Goal: Information Seeking & Learning: Learn about a topic

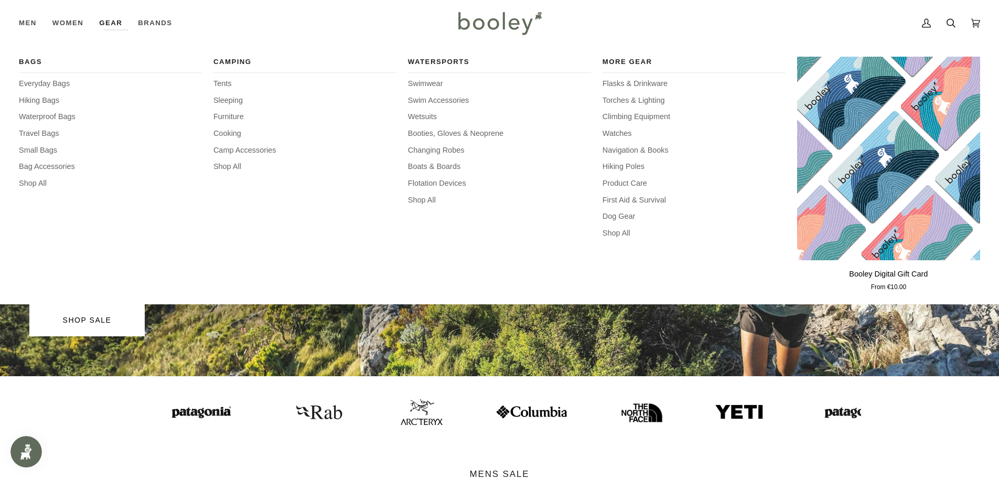
scroll to position [70, 0]
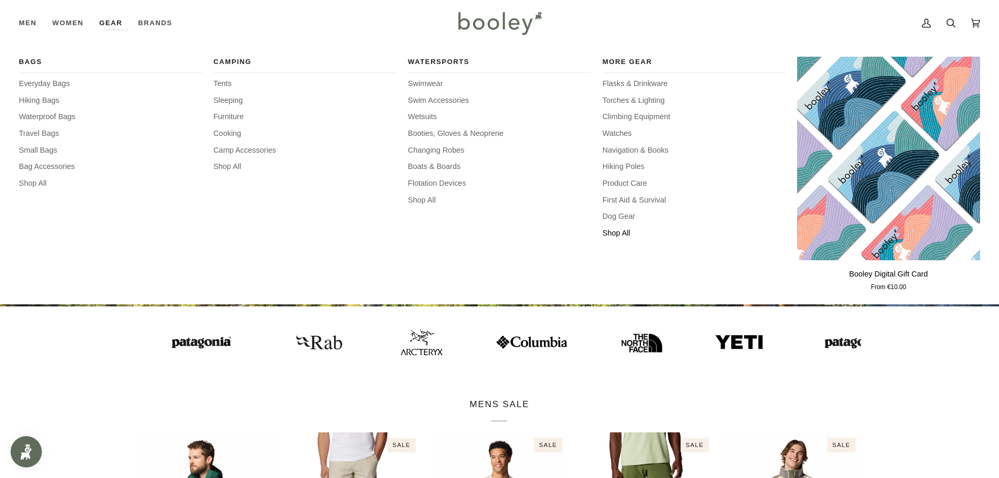
click at [628, 236] on span "Shop All" at bounding box center [694, 234] width 183 height 12
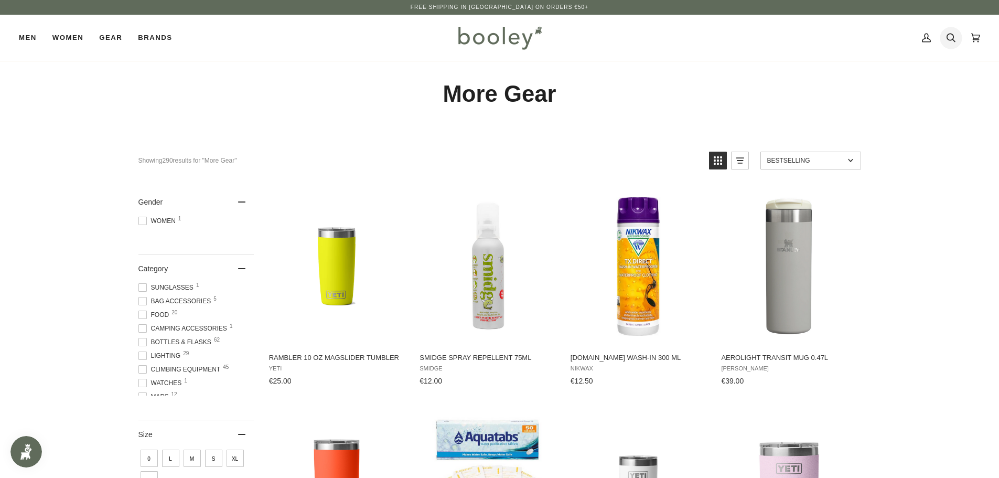
click at [949, 38] on icon at bounding box center [951, 38] width 9 height 16
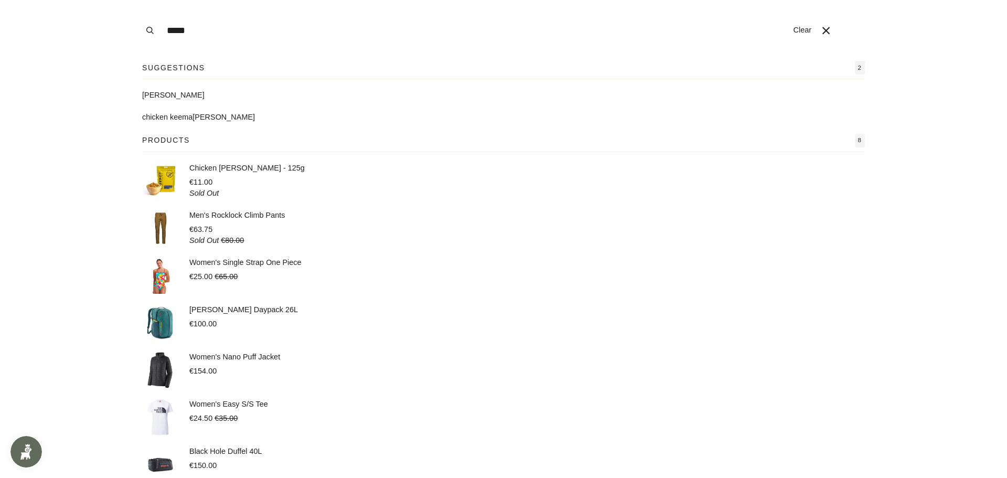
type input "*****"
click at [256, 170] on p "Chicken Keema Curry - 125g" at bounding box center [246, 169] width 115 height 12
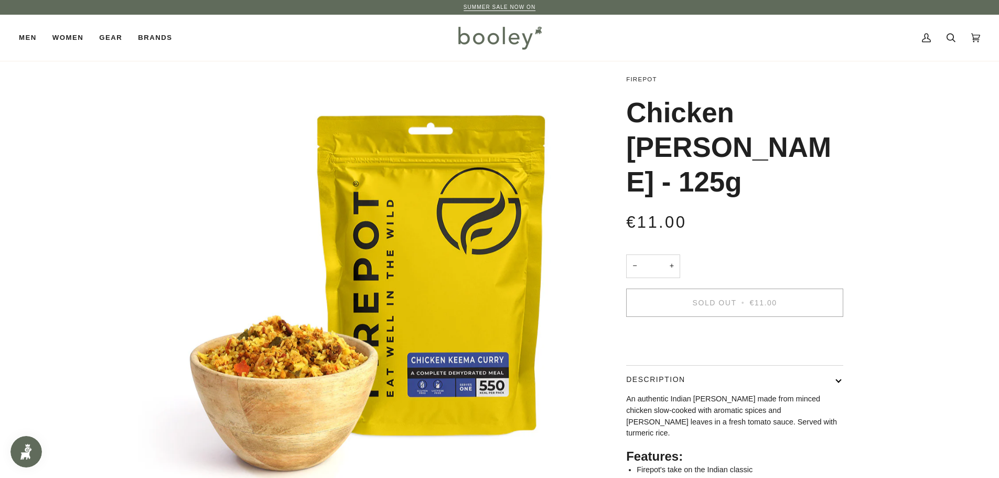
click at [645, 80] on link "Firepot" at bounding box center [641, 79] width 31 height 6
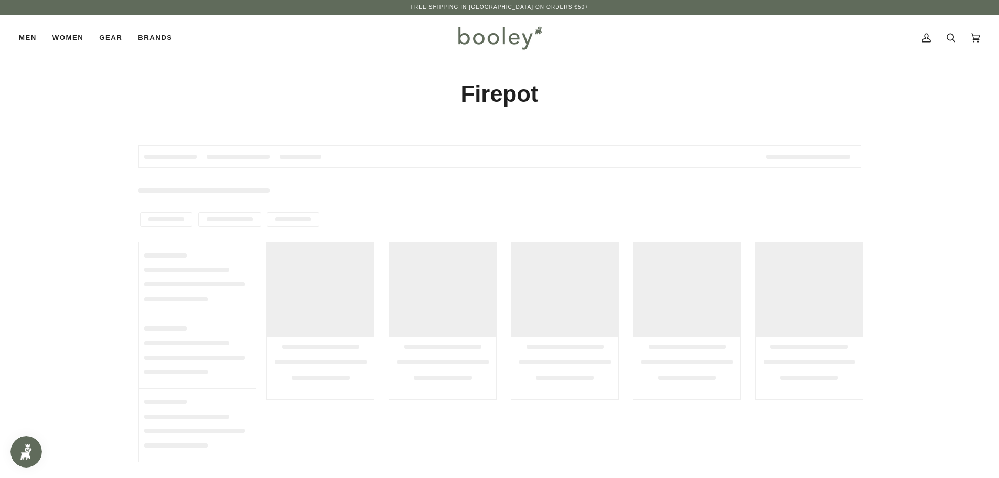
type input "*******"
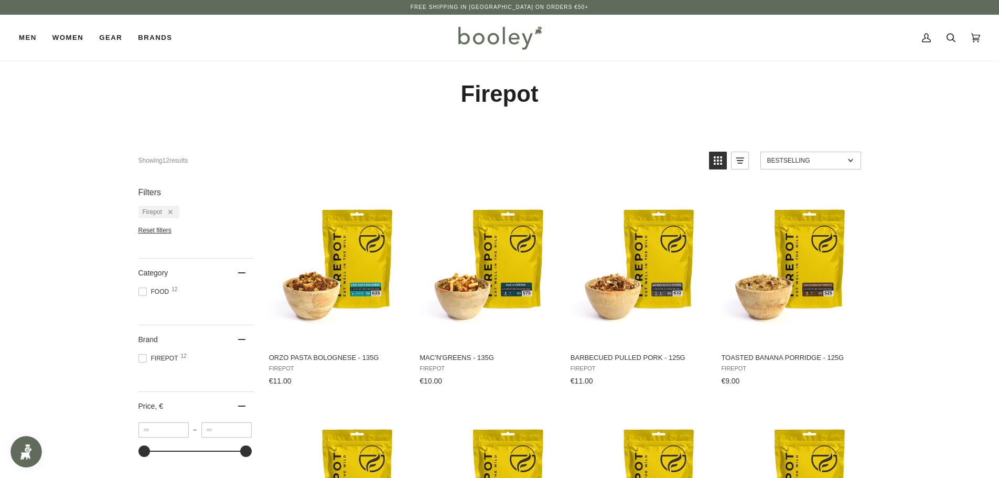
click at [159, 295] on span "Food 12" at bounding box center [155, 291] width 34 height 9
click at [160, 294] on span "Food 12" at bounding box center [155, 291] width 34 height 9
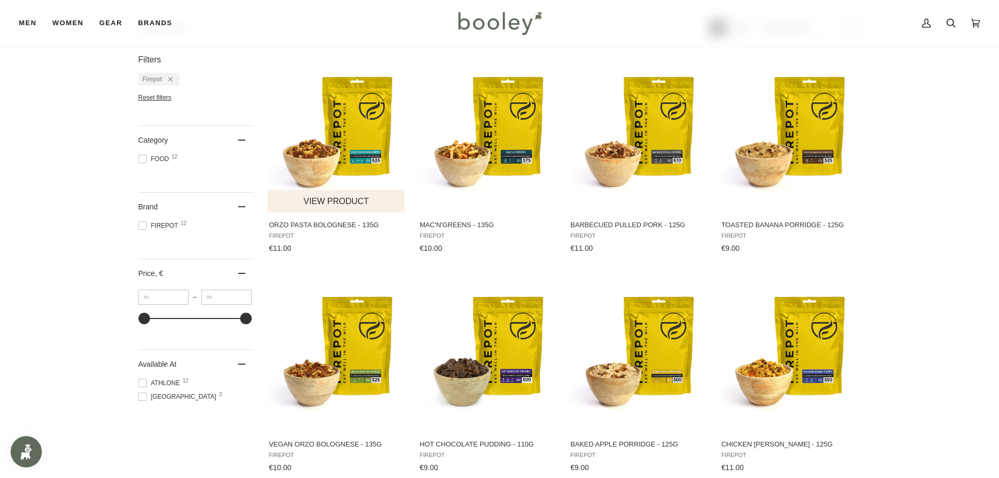
scroll to position [140, 0]
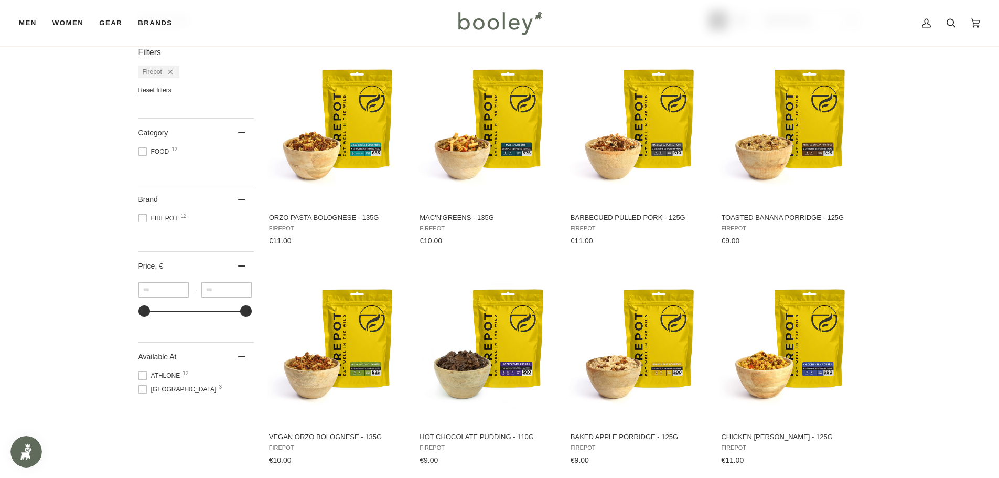
drag, startPoint x: 514, startPoint y: 131, endPoint x: 933, endPoint y: 227, distance: 429.5
click at [933, 227] on div "Showing 12 results for " Firepot " Showing 12 results Products 12 Bestselling T…" at bounding box center [499, 368] width 999 height 765
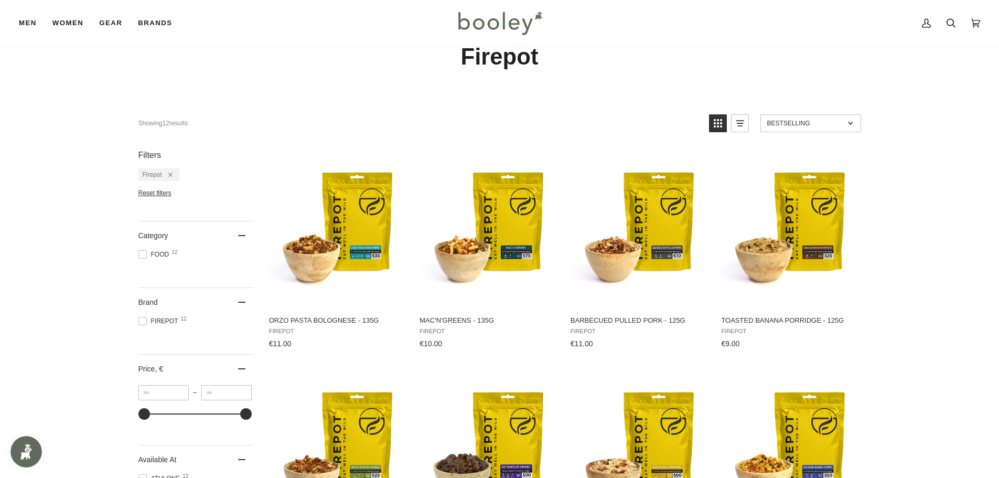
scroll to position [70, 0]
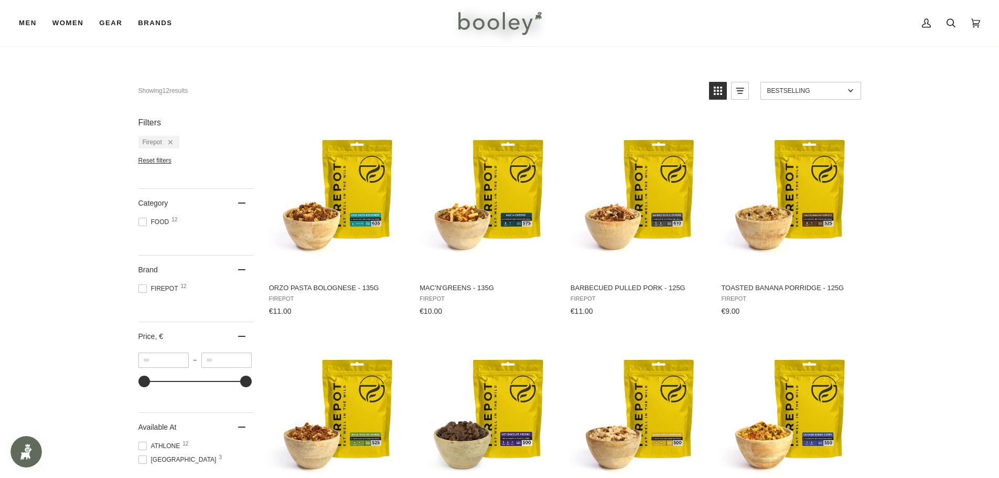
click at [163, 220] on span "Food 12" at bounding box center [155, 221] width 34 height 9
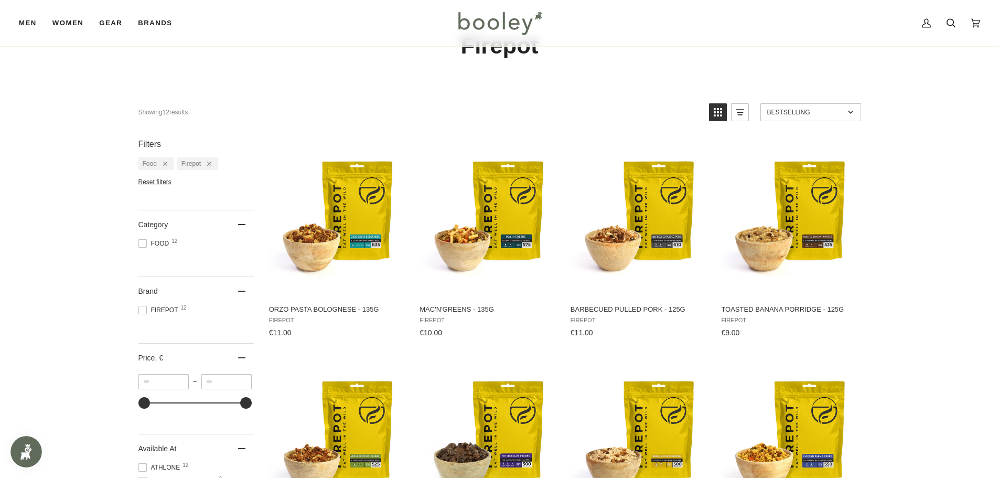
scroll to position [70, 0]
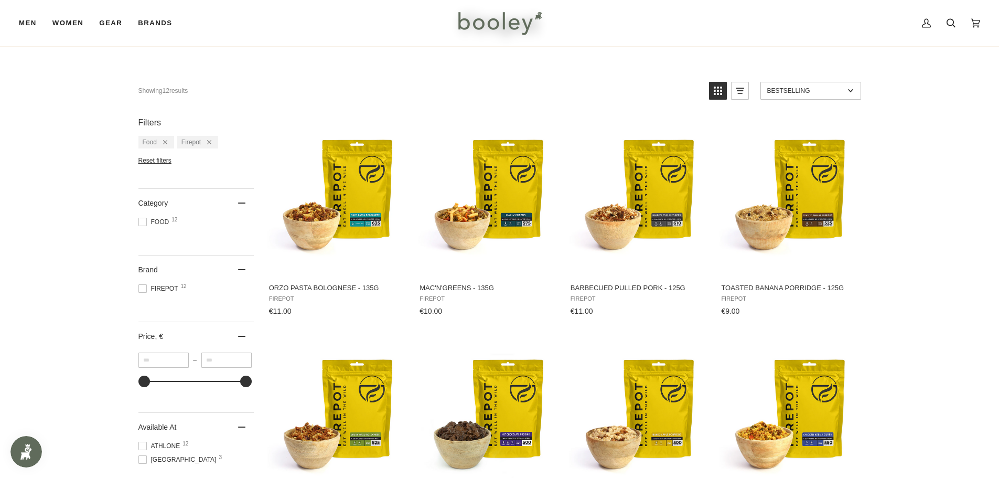
click at [141, 288] on span at bounding box center [142, 288] width 8 height 8
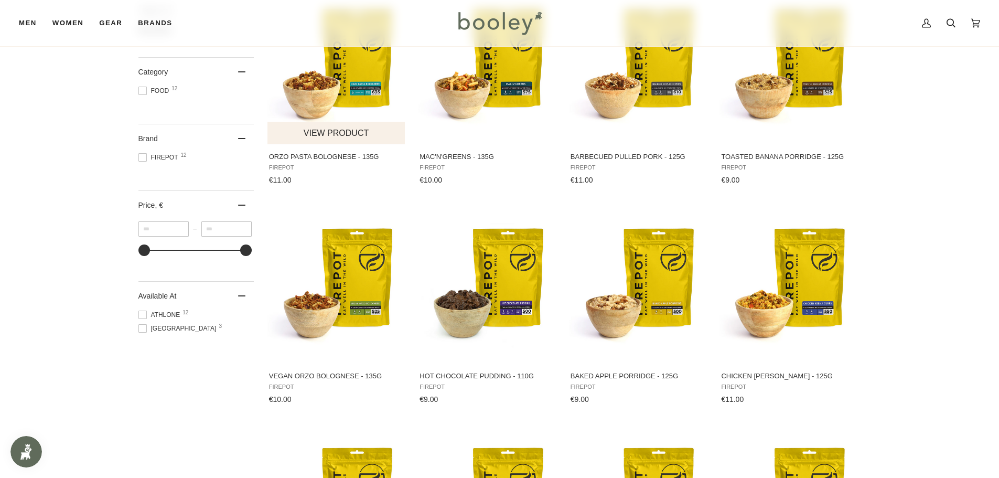
scroll to position [210, 0]
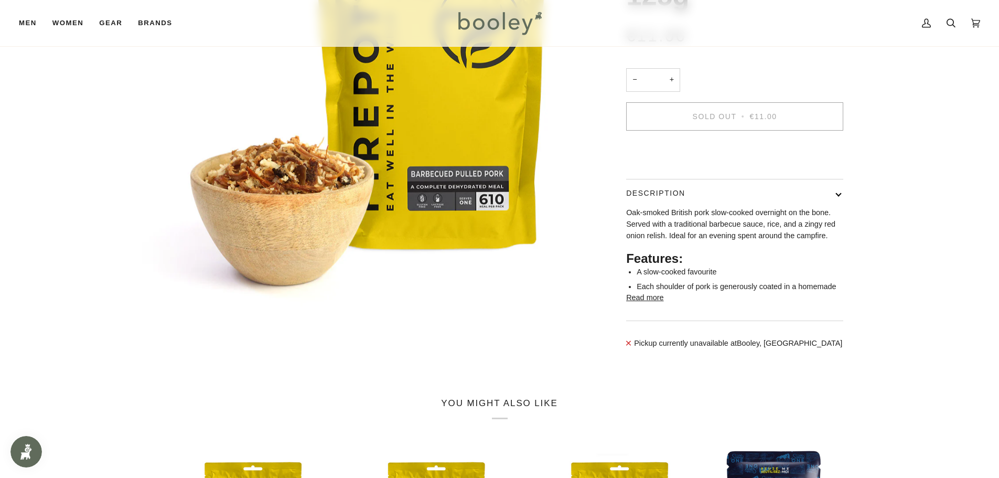
scroll to position [210, 0]
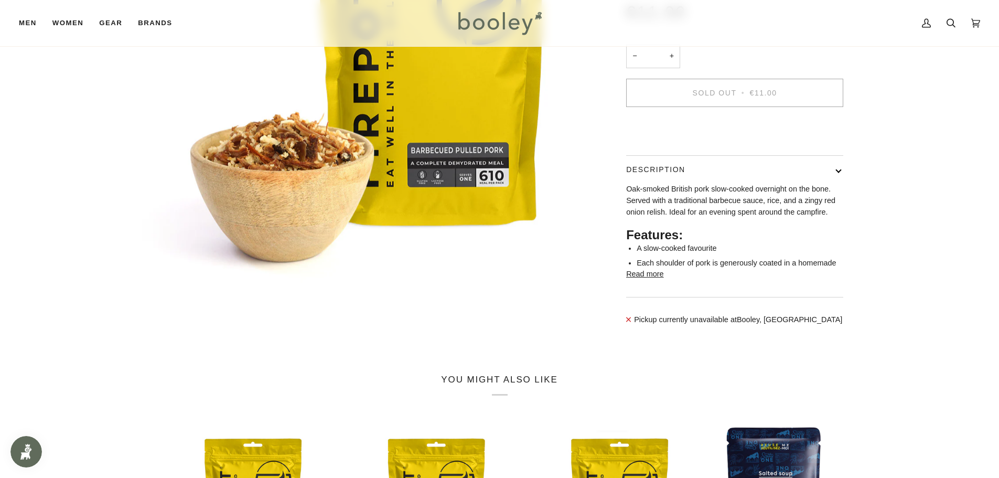
click at [645, 280] on button "Read more" at bounding box center [644, 275] width 37 height 12
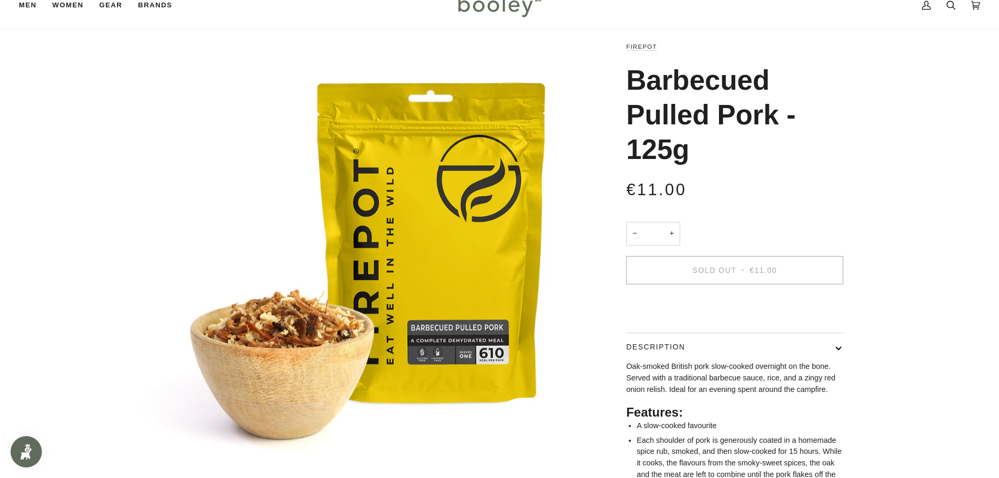
scroll to position [0, 0]
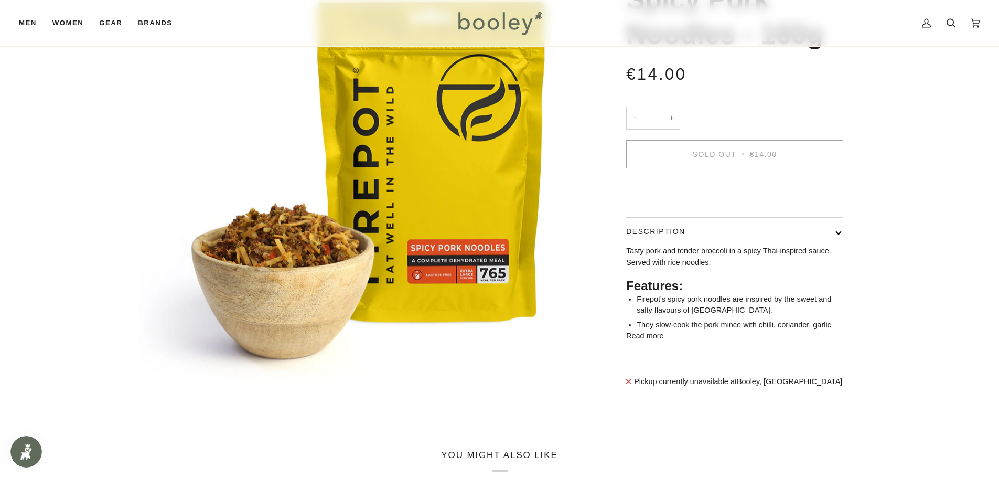
scroll to position [140, 0]
